Goal: Information Seeking & Learning: Learn about a topic

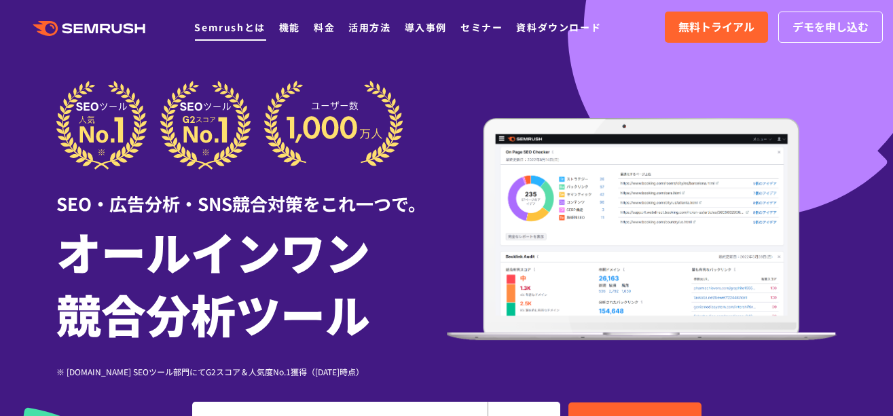
click at [194, 20] on li "Semrushとは" at bounding box center [229, 27] width 71 height 18
click at [238, 22] on link "Semrushとは" at bounding box center [229, 27] width 71 height 14
